Goal: Entertainment & Leisure: Consume media (video, audio)

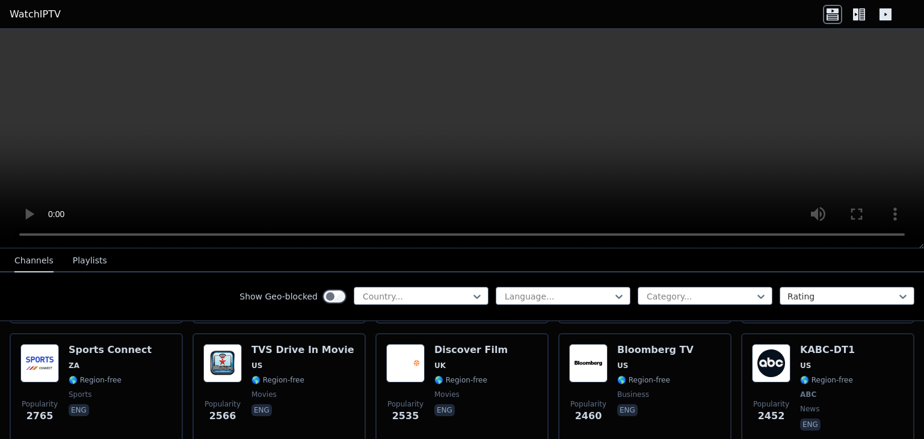
scroll to position [487, 0]
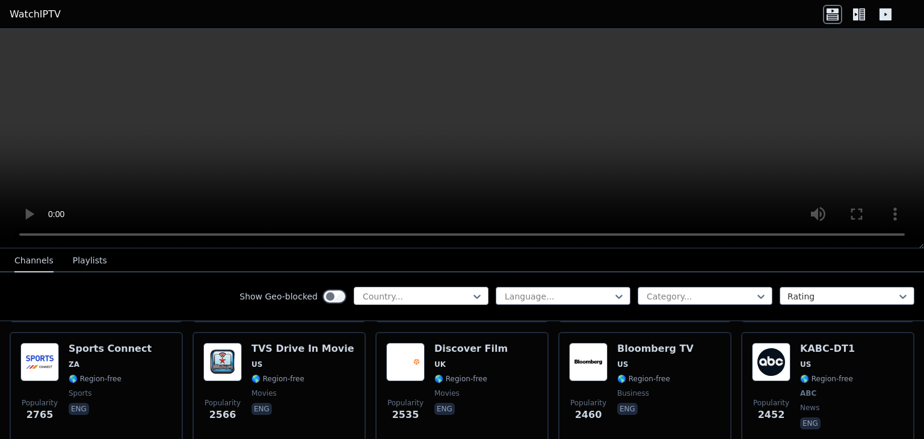
click at [464, 303] on div "Country..." at bounding box center [421, 296] width 135 height 18
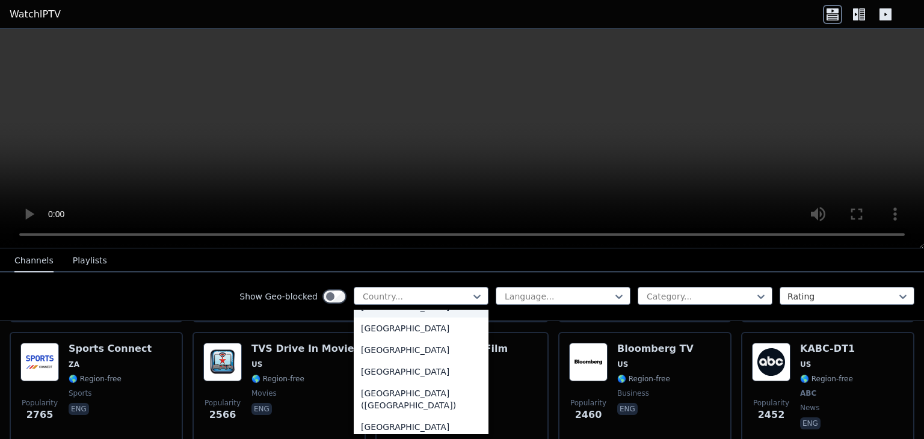
scroll to position [2723, 0]
click at [414, 362] on div "[GEOGRAPHIC_DATA]" at bounding box center [421, 351] width 135 height 22
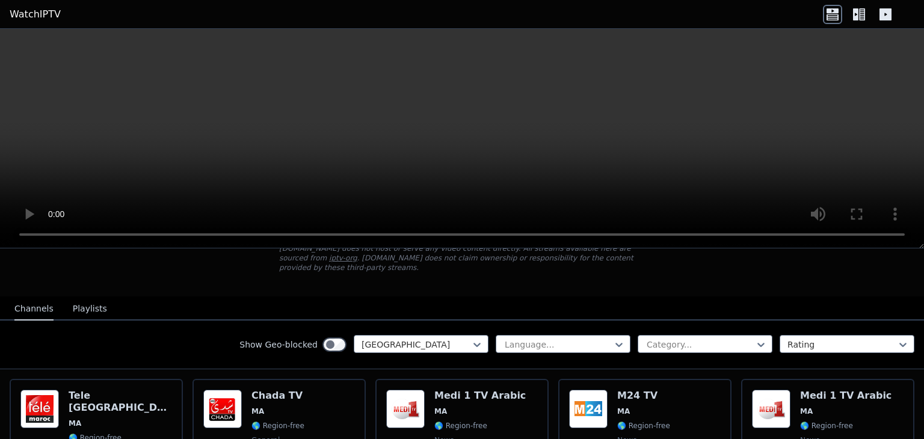
scroll to position [88, 0]
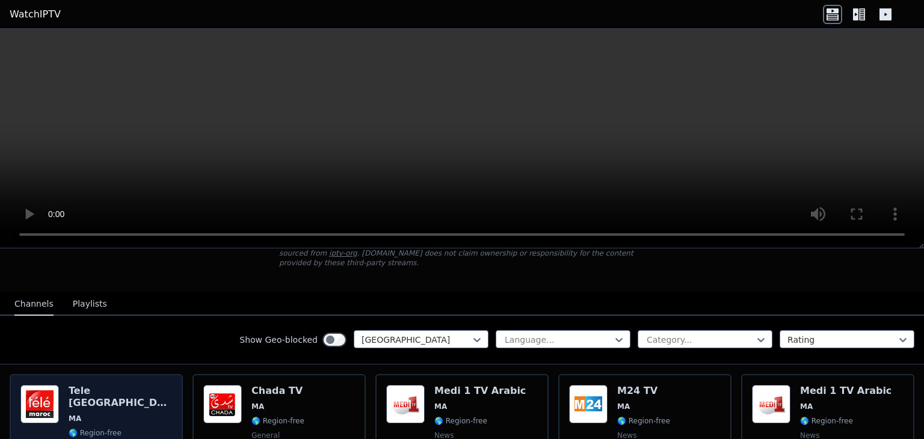
click at [132, 428] on span "🌎 Region-free" at bounding box center [120, 433] width 103 height 10
click at [132, 391] on h6 "Tele [GEOGRAPHIC_DATA]" at bounding box center [120, 397] width 103 height 24
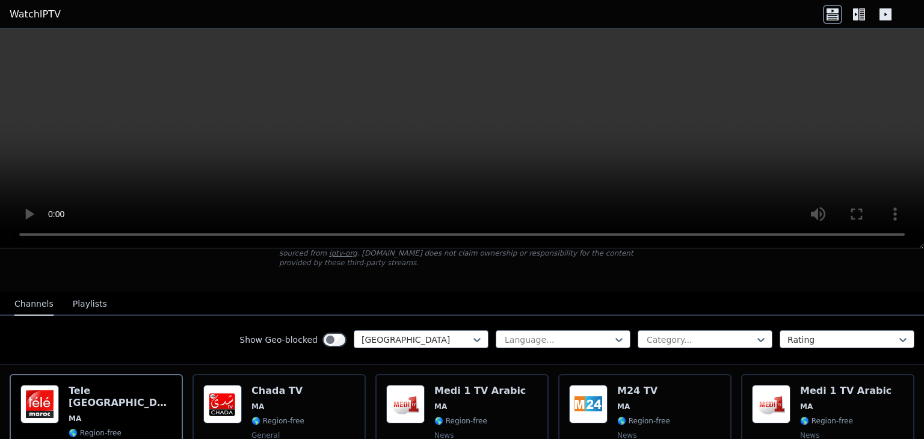
click at [84, 307] on button "Playlists" at bounding box center [90, 304] width 34 height 23
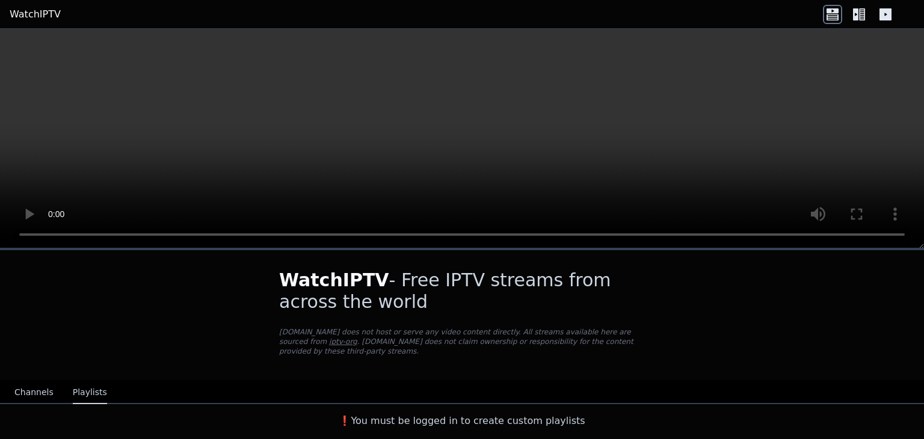
scroll to position [0, 0]
click at [43, 395] on button "Channels" at bounding box center [33, 392] width 39 height 23
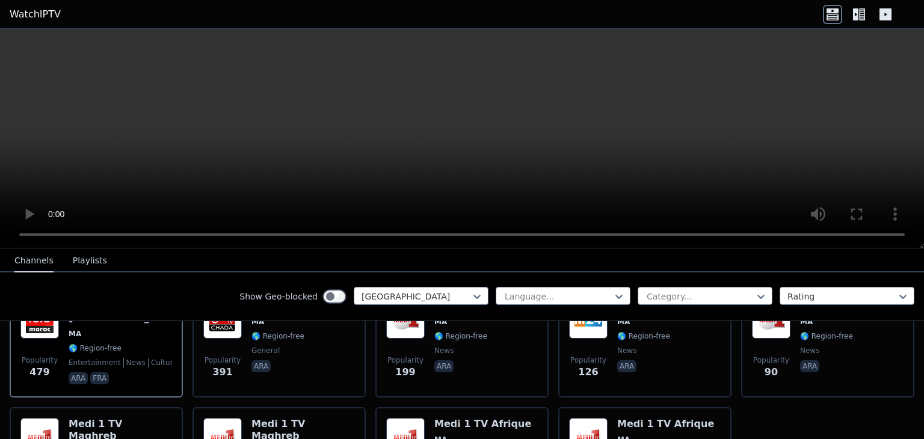
scroll to position [176, 0]
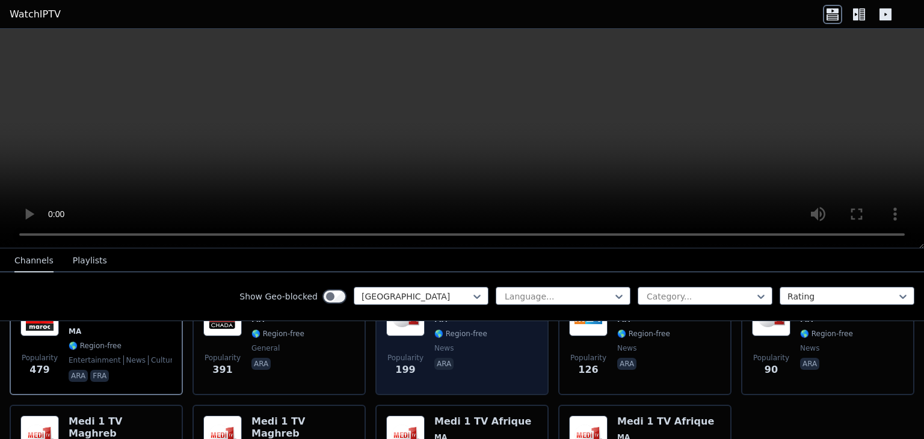
click at [492, 361] on span "ara" at bounding box center [479, 365] width 91 height 14
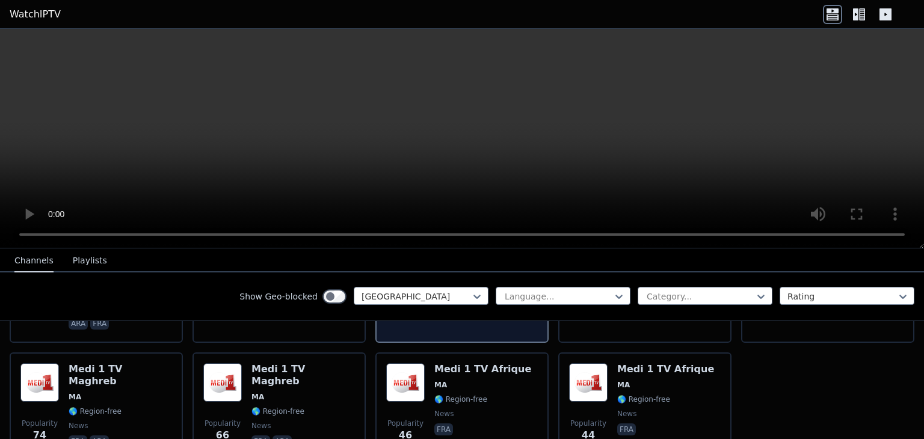
scroll to position [229, 0]
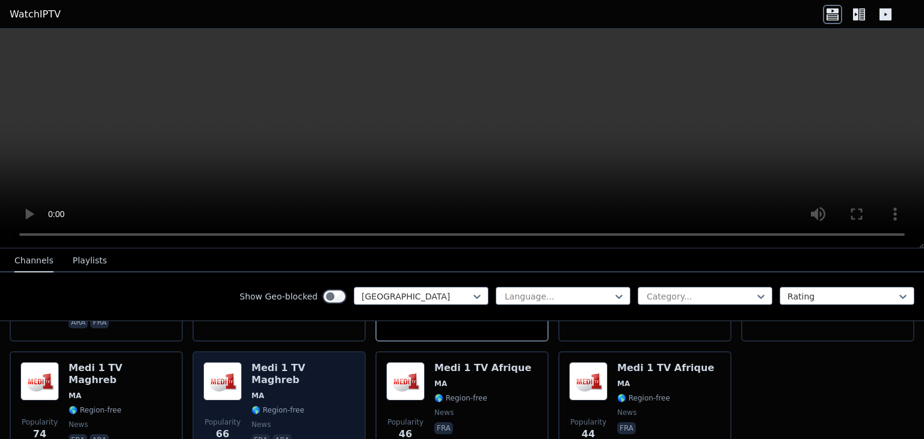
click at [312, 419] on div "Medi 1 TV Maghreb [GEOGRAPHIC_DATA] 🌎 Region-free news fra ara" at bounding box center [303, 405] width 103 height 87
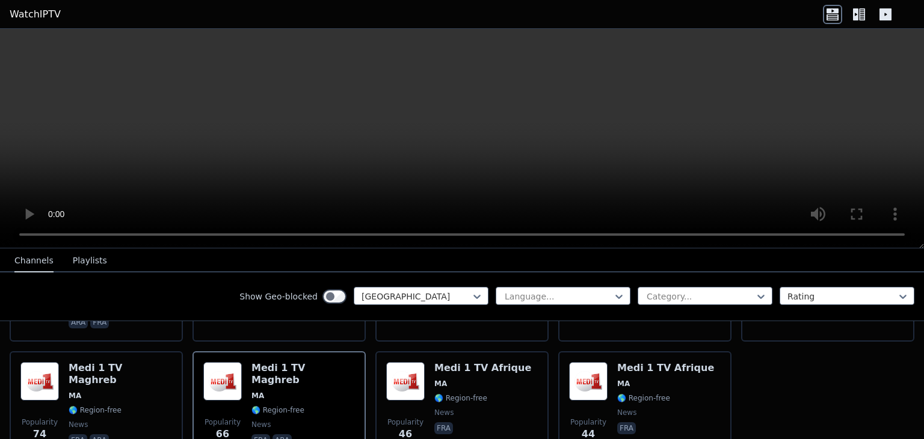
click at [4, 5] on header "WatchIPTV" at bounding box center [462, 14] width 924 height 29
